Goal: Information Seeking & Learning: Learn about a topic

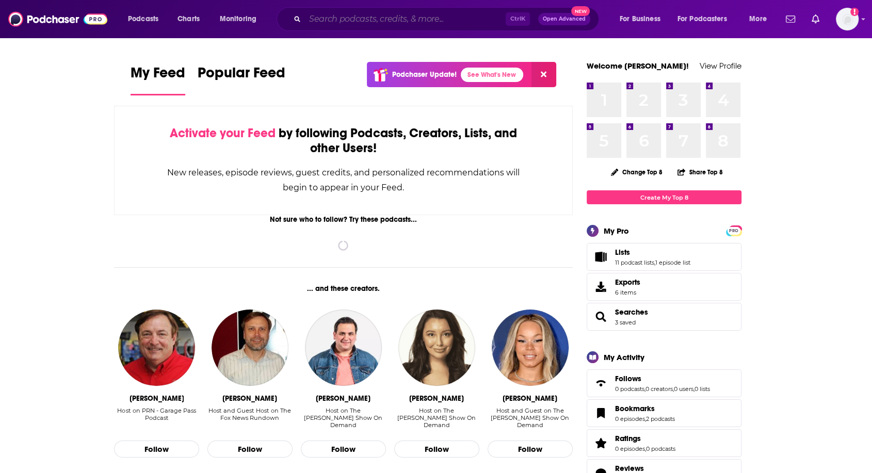
click at [449, 22] on input "Search podcasts, credits, & more..." at bounding box center [405, 19] width 201 height 17
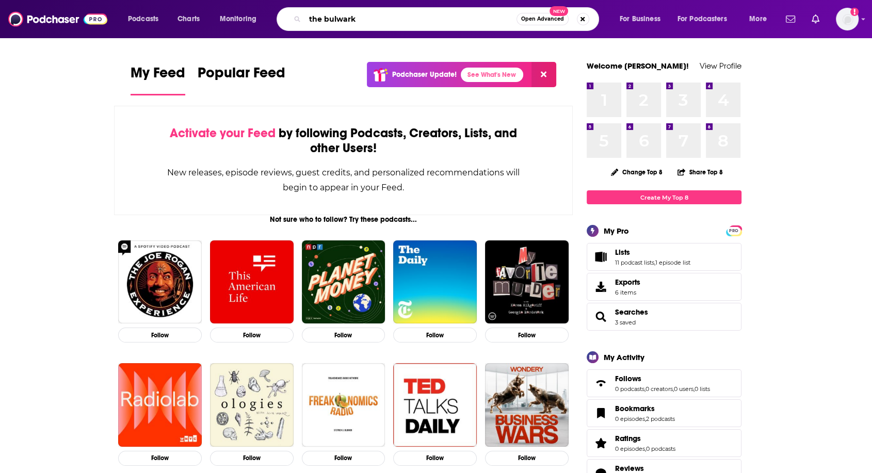
type input "the bulwark"
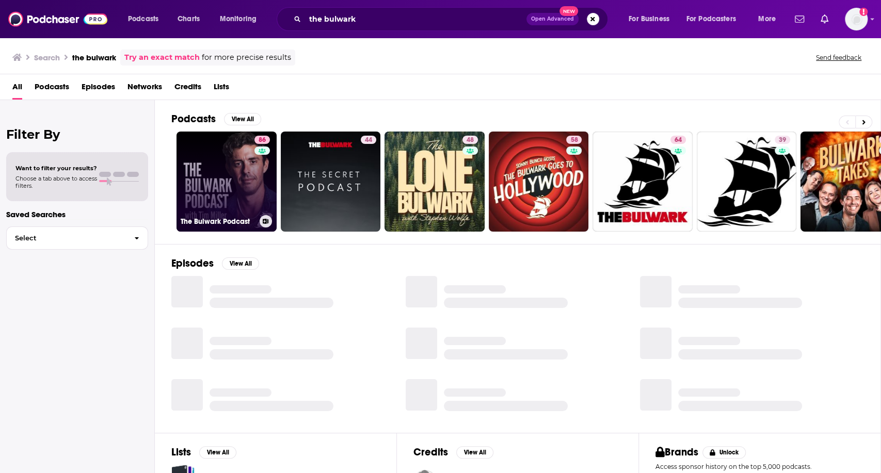
click at [223, 155] on link "86 The Bulwark Podcast" at bounding box center [226, 182] width 100 height 100
